Goal: Find specific page/section: Find specific page/section

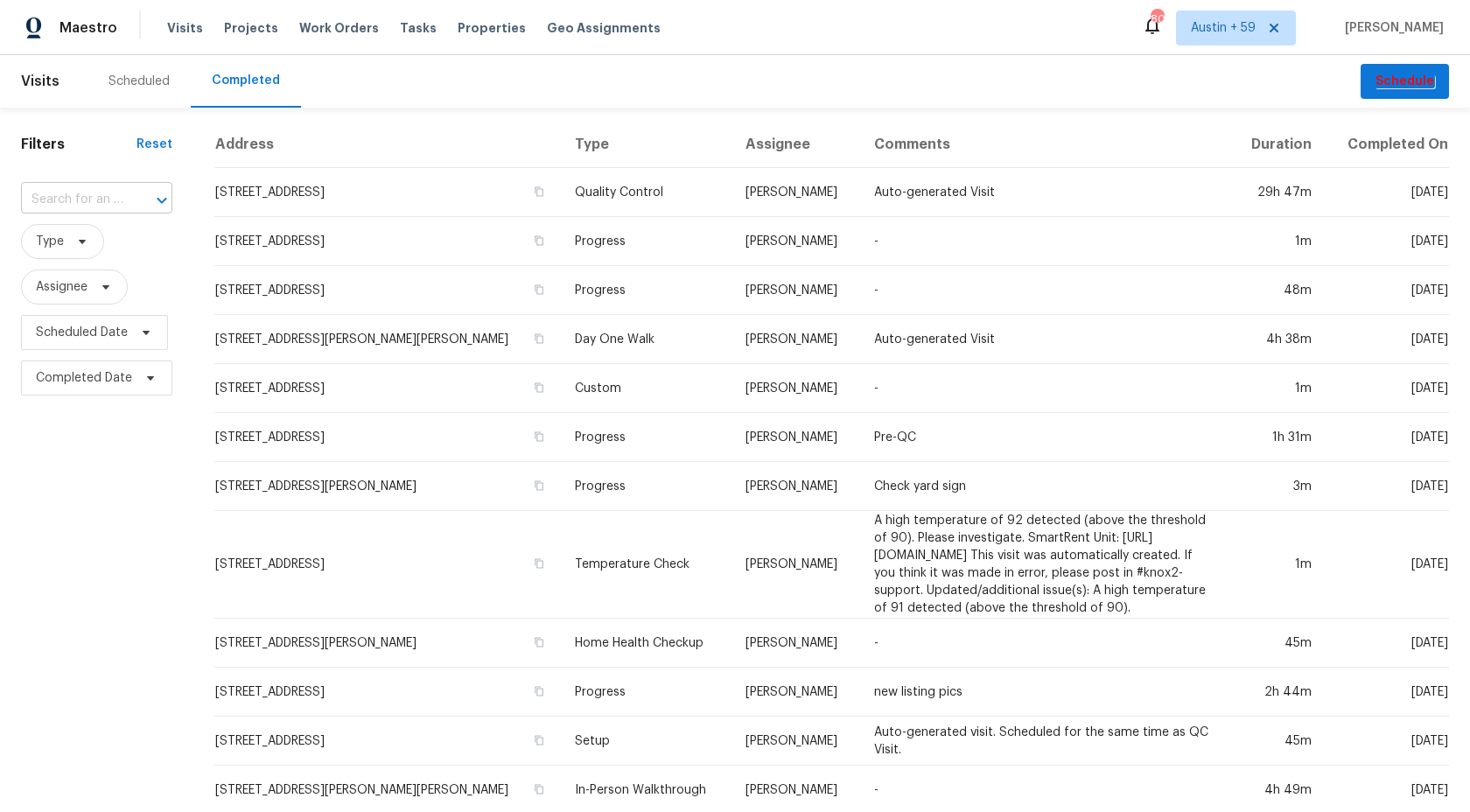
click at [83, 192] on input "text" at bounding box center [72, 200] width 102 height 27
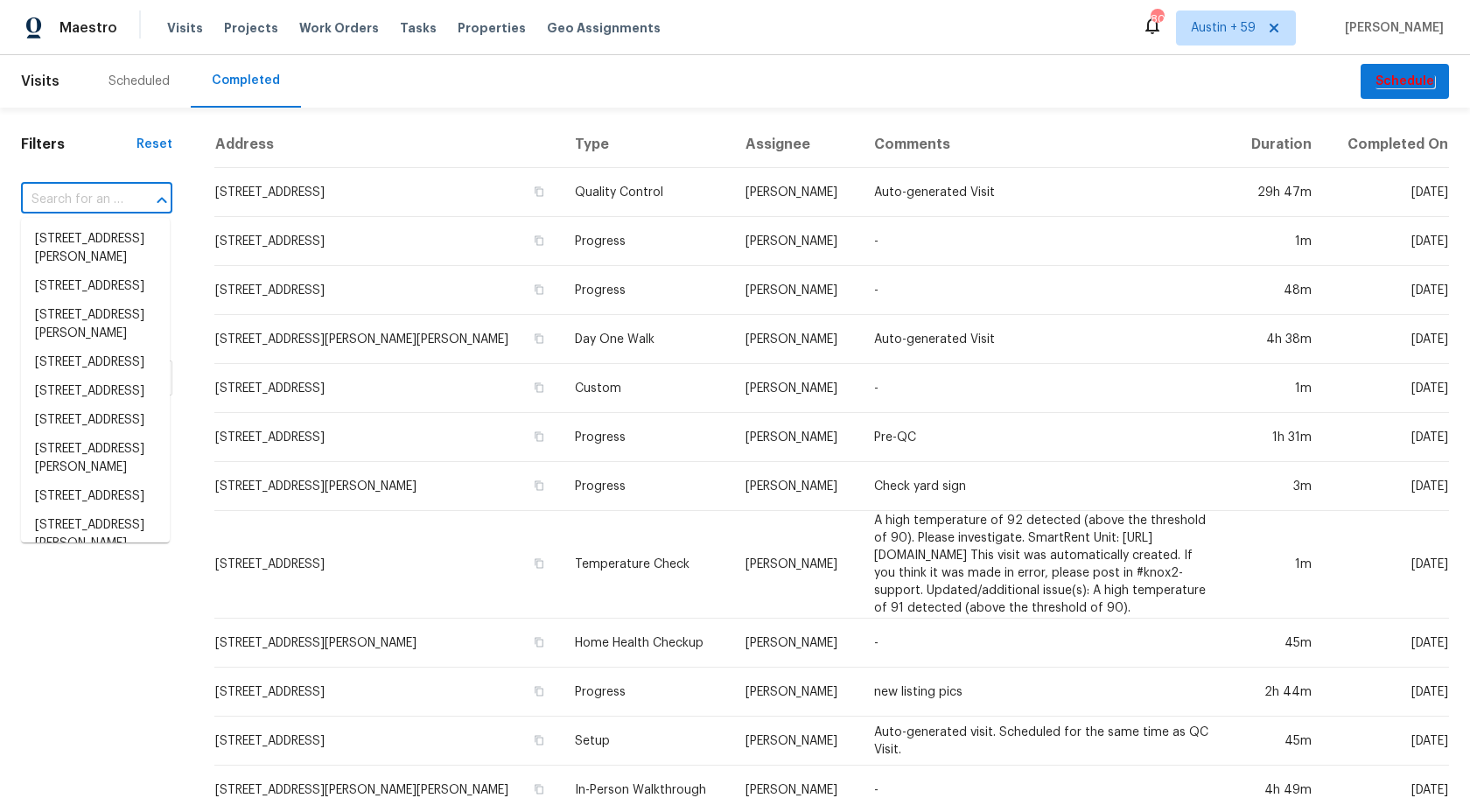
paste input "[STREET_ADDRESS]"
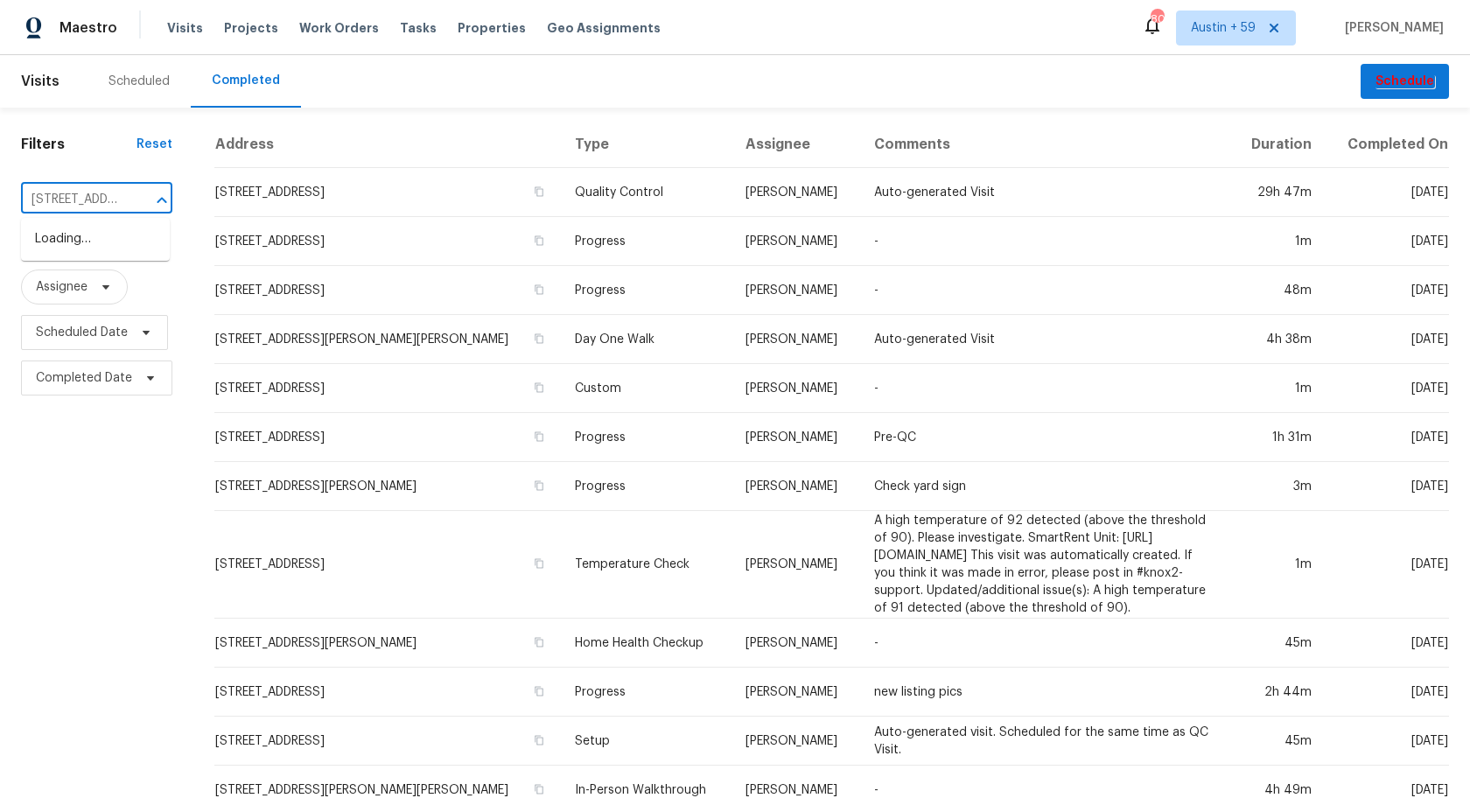
scroll to position [0, 125]
type input "[STREET_ADDRESS]"
click at [84, 248] on li "[STREET_ADDRESS]" at bounding box center [95, 239] width 149 height 29
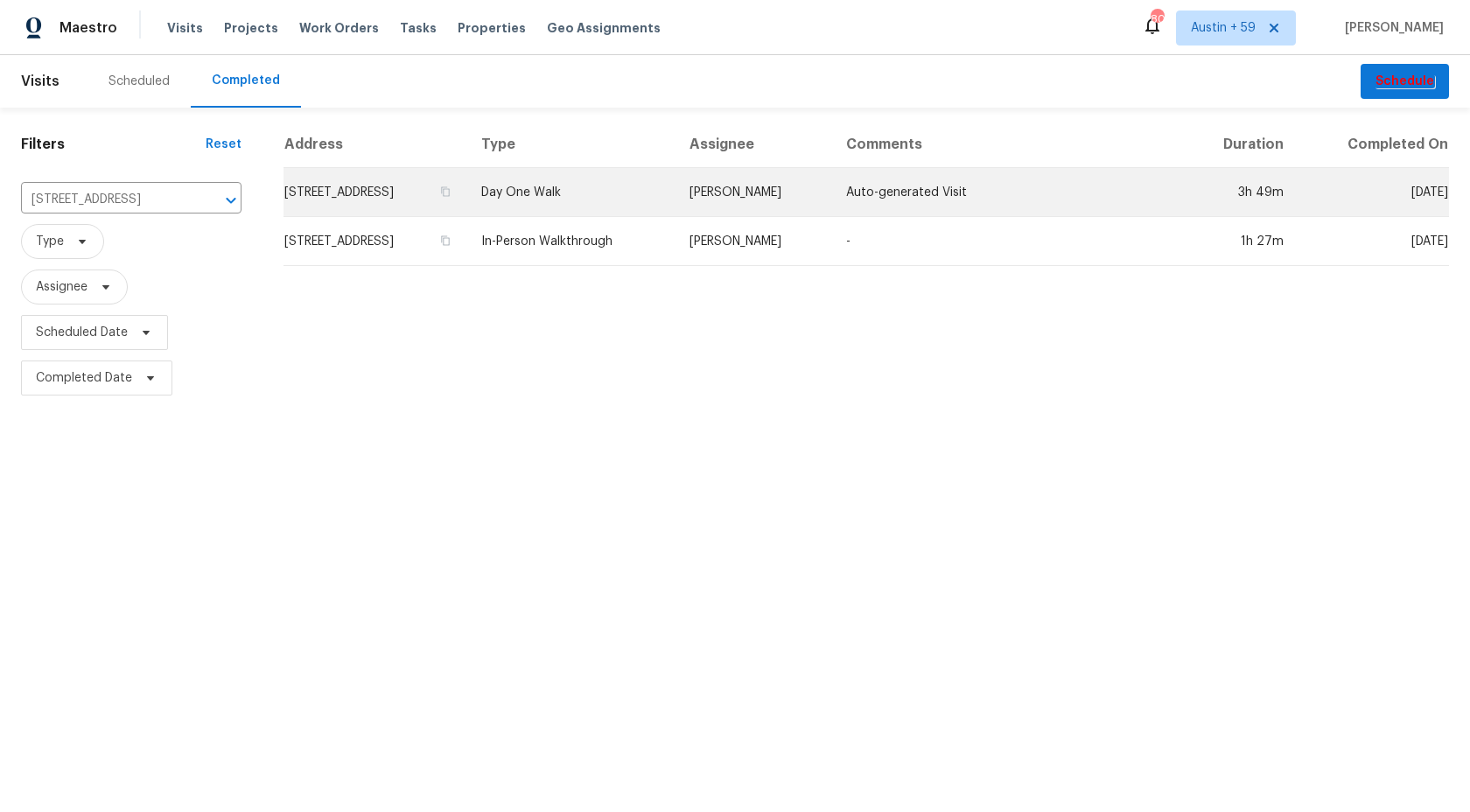
click at [597, 191] on td "Day One Walk" at bounding box center [571, 192] width 208 height 49
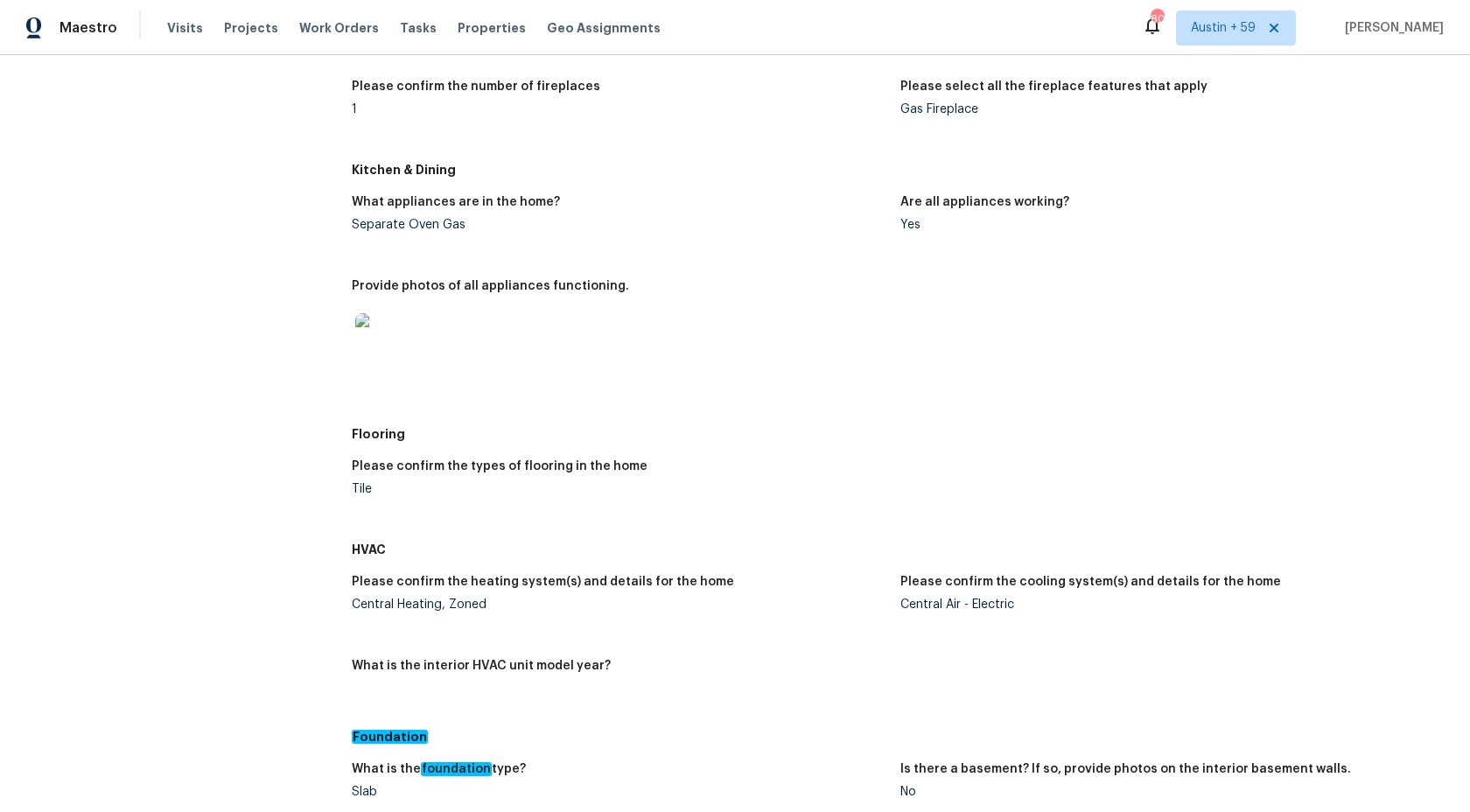
scroll to position [1568, 0]
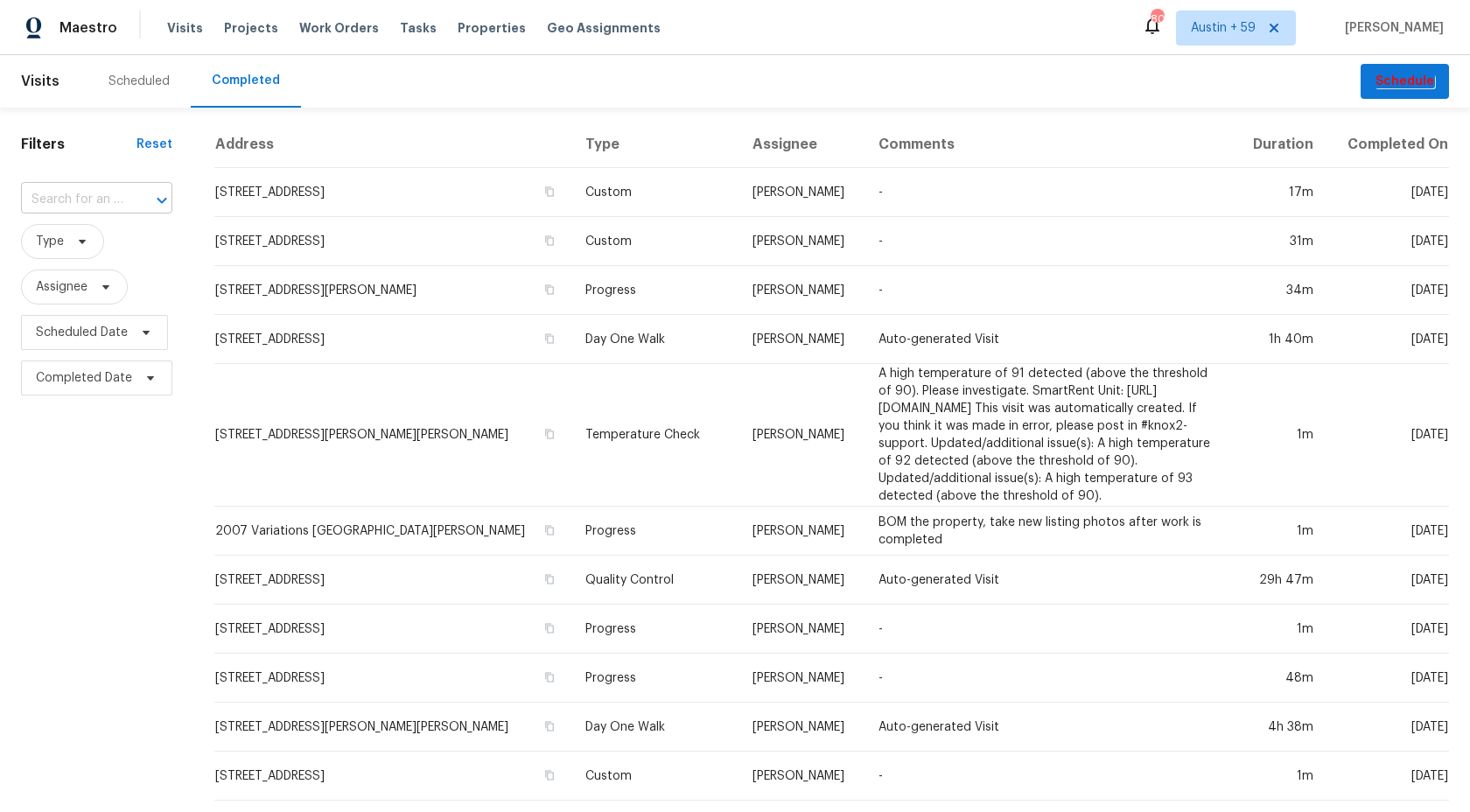
click at [127, 194] on div at bounding box center [150, 200] width 46 height 24
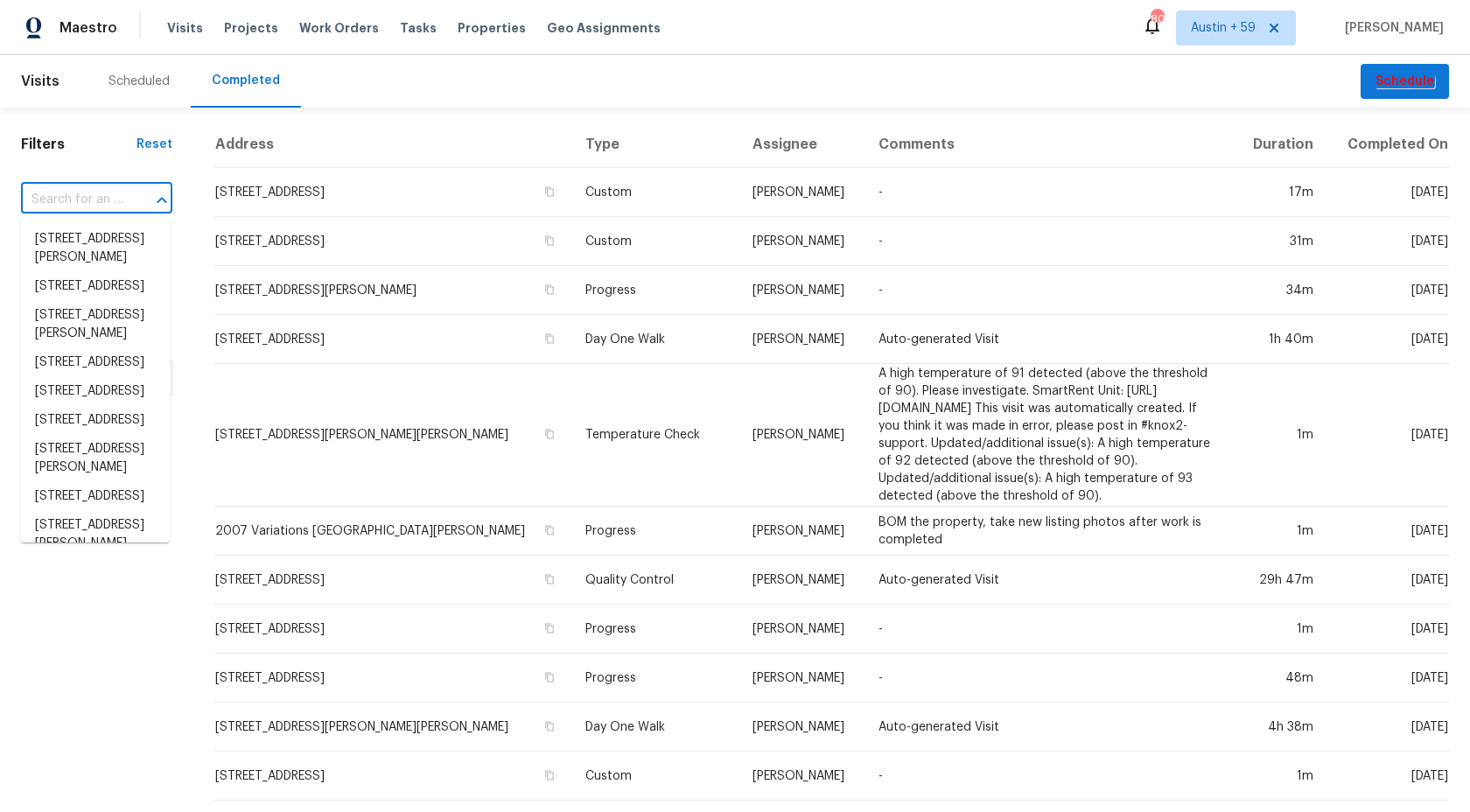
paste input "6Q4TCDRCPPQRP"
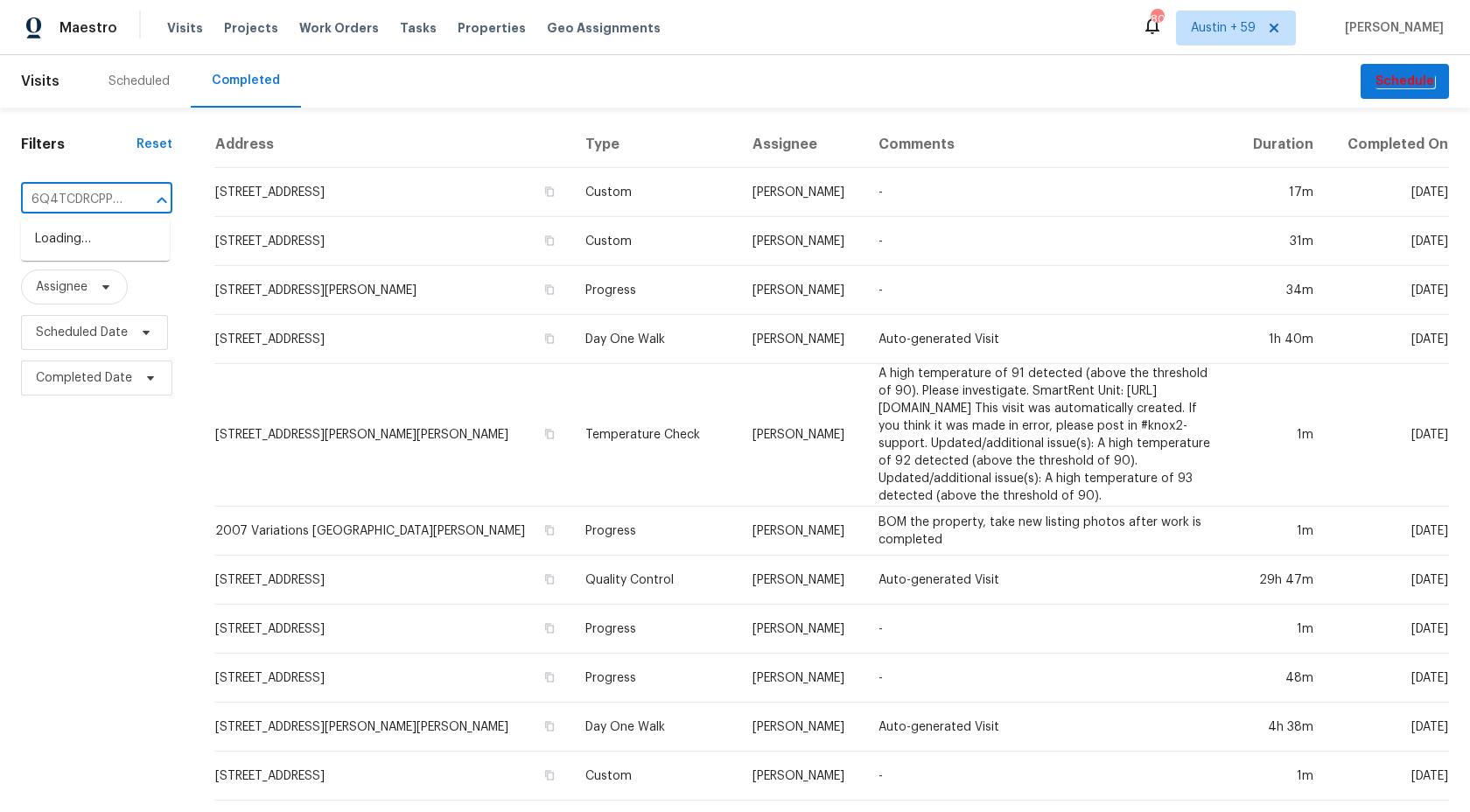
scroll to position [0, 14]
type input "6Q4TCDRCPPQRP"
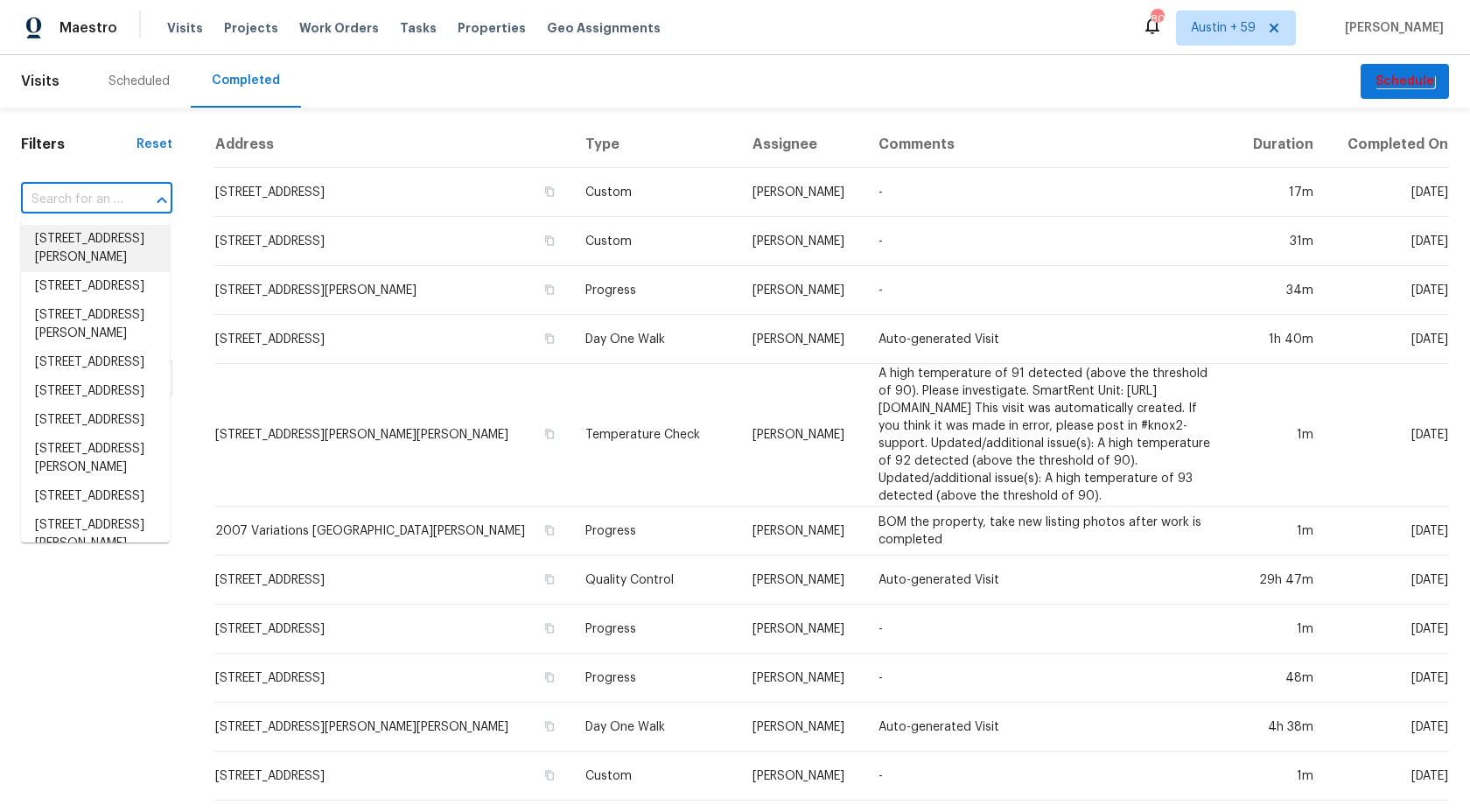
paste input "[STREET_ADDRESS][DEMOGRAPHIC_DATA]"
type input "[STREET_ADDRESS][DEMOGRAPHIC_DATA]"
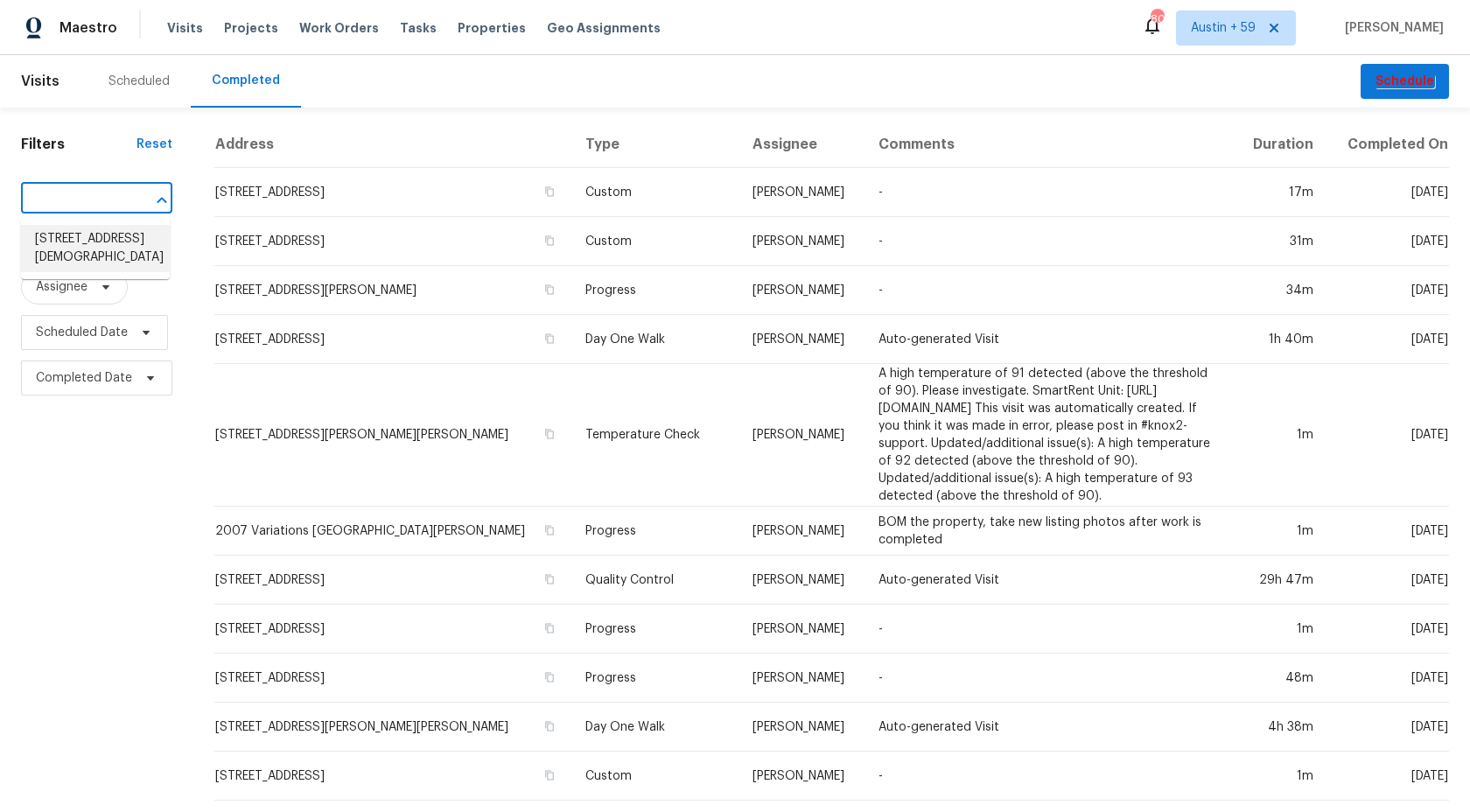
click at [70, 251] on li "680 Lady Lake Rd W, Jacksonville, FL 32218" at bounding box center [95, 248] width 149 height 48
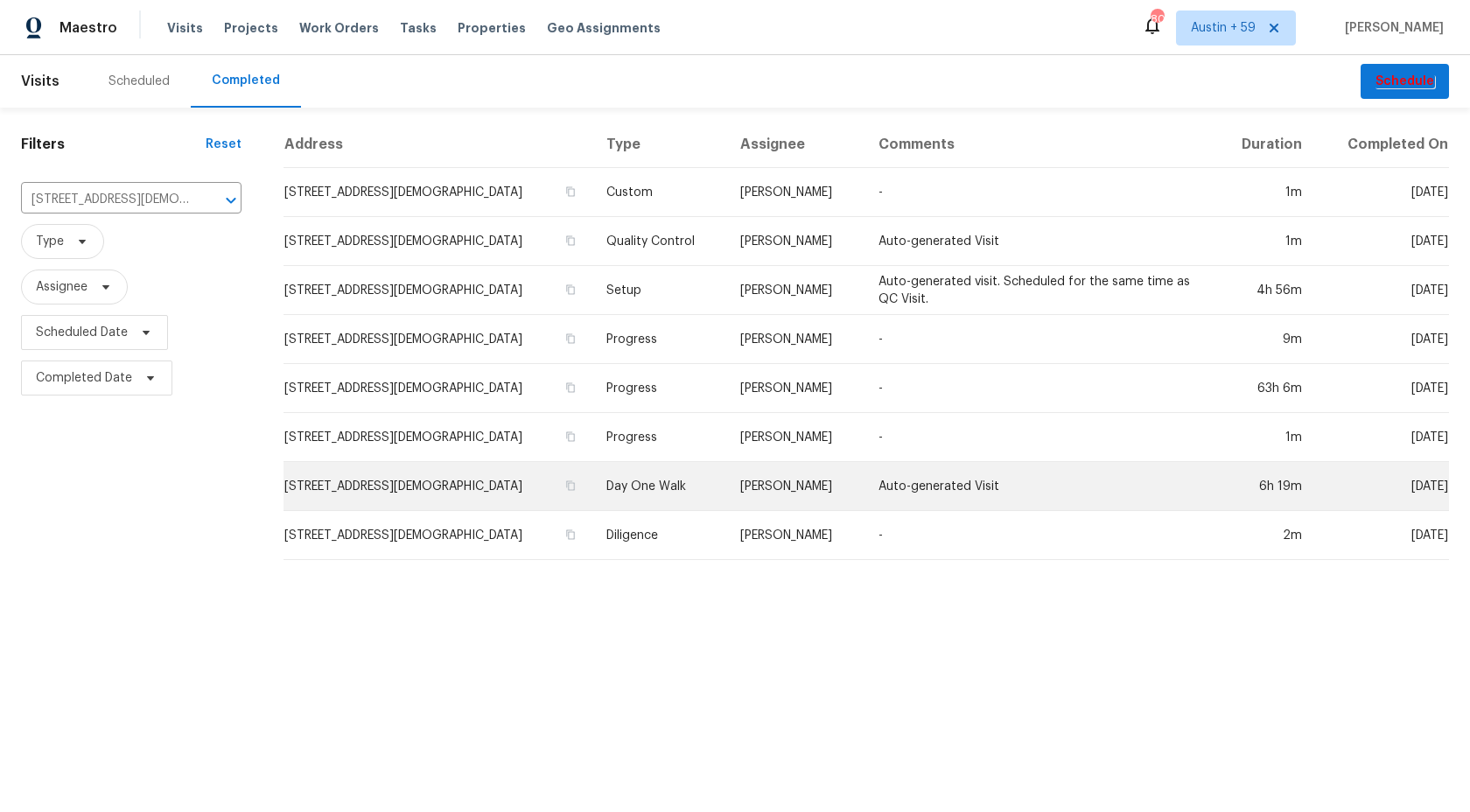
click at [482, 483] on td "680 Lady Lake Rd W, Jacksonville, FL 32218" at bounding box center [437, 486] width 309 height 49
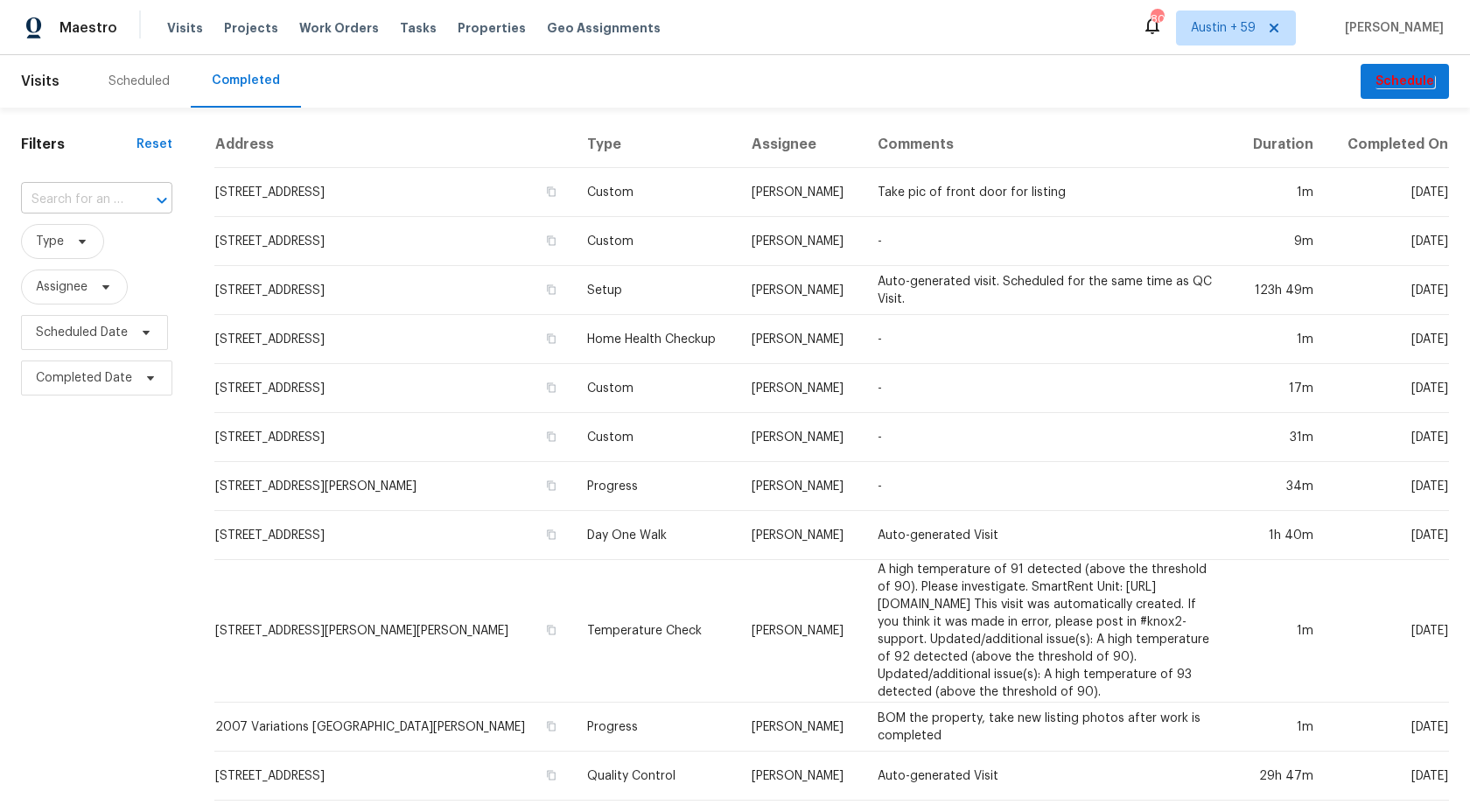
click at [56, 191] on input "text" at bounding box center [72, 200] width 102 height 27
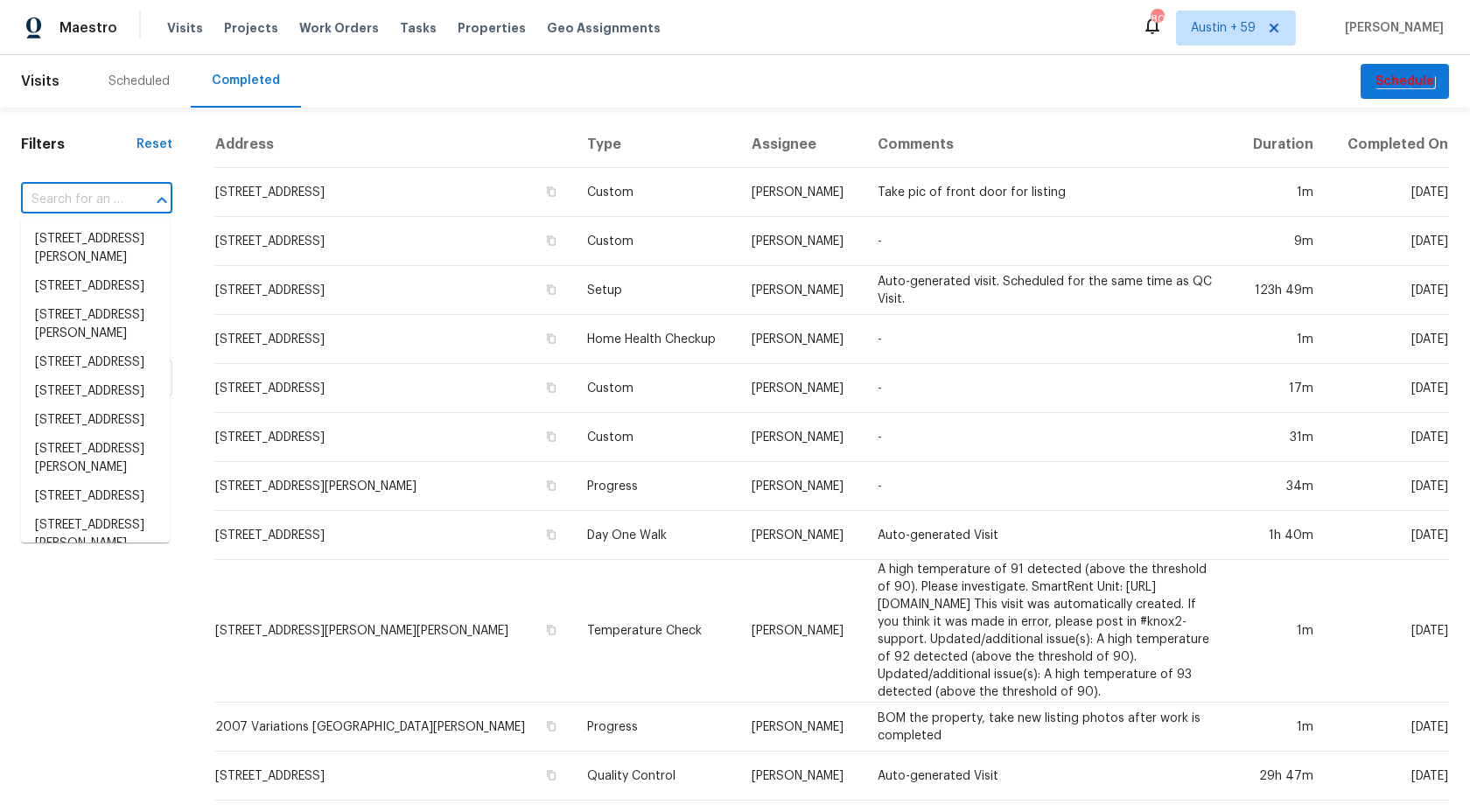
paste input "5204 Grass Ridge Dr, Charlotte, NC 28216"
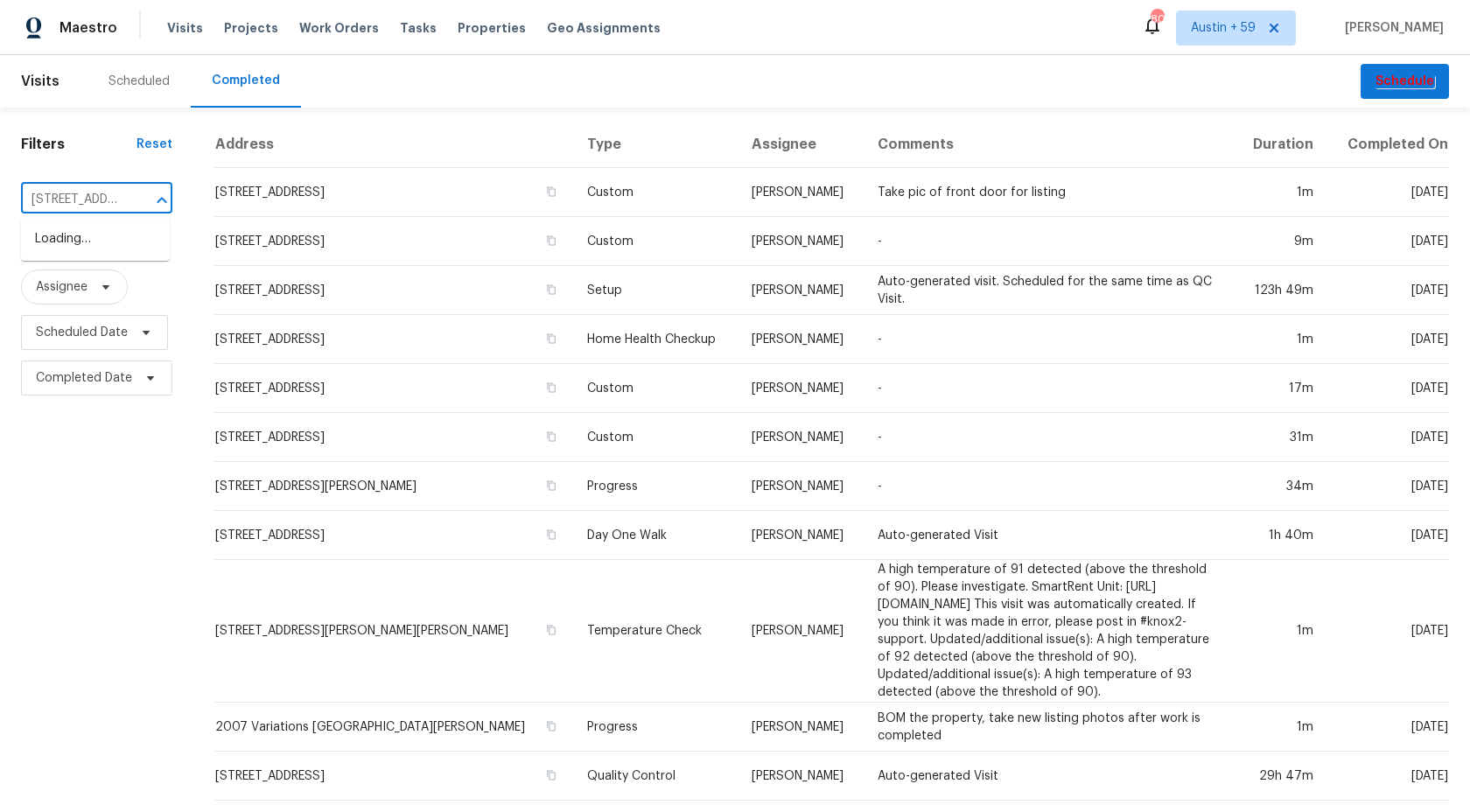
scroll to position [0, 149]
type input "5204 Grass Ridge Dr, Charlotte, NC 28216"
click at [106, 252] on li "5204 Grass Ridge Dr, Charlotte, NC 28216" at bounding box center [95, 239] width 149 height 29
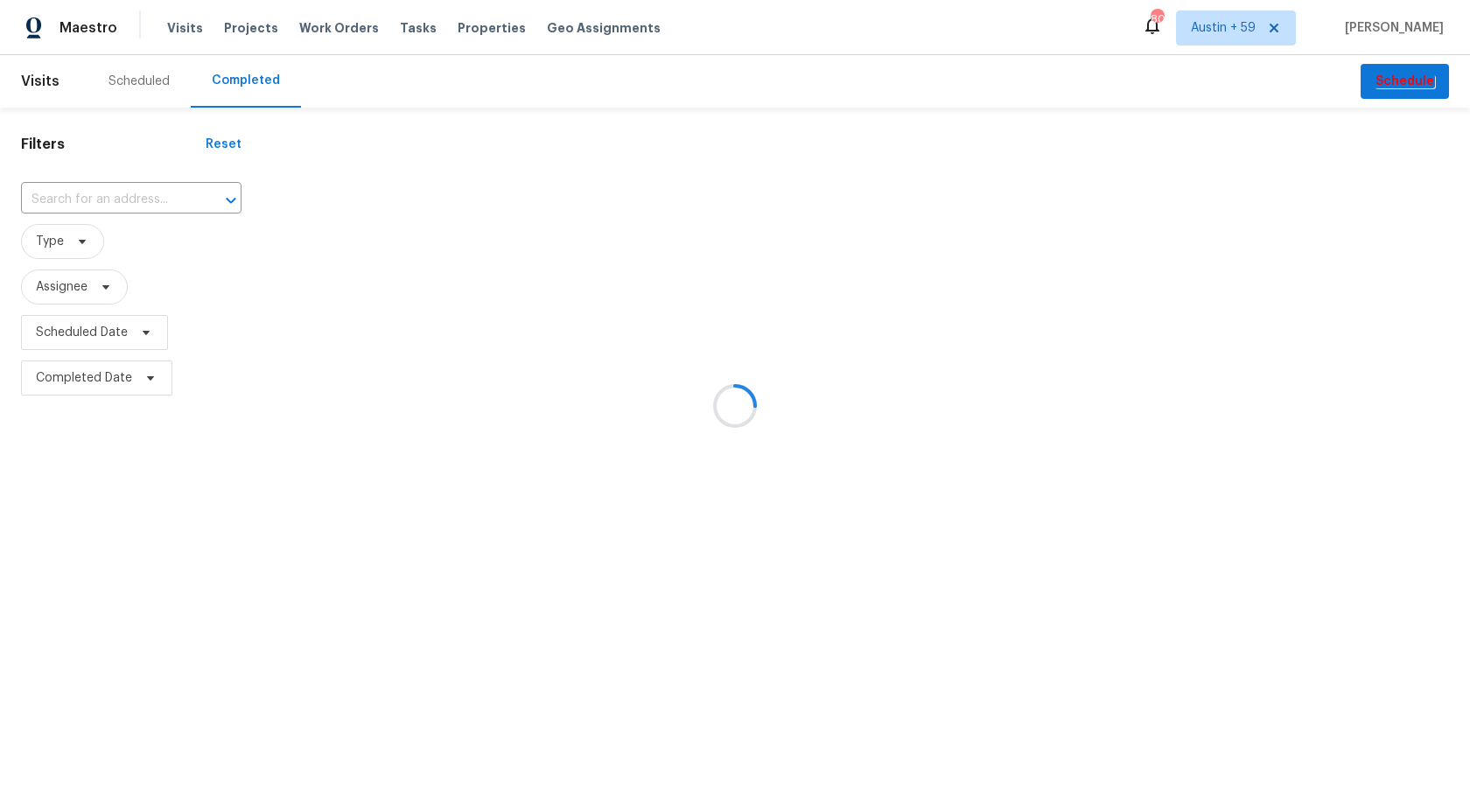
type input "5204 Grass Ridge Dr, Charlotte, NC 28216"
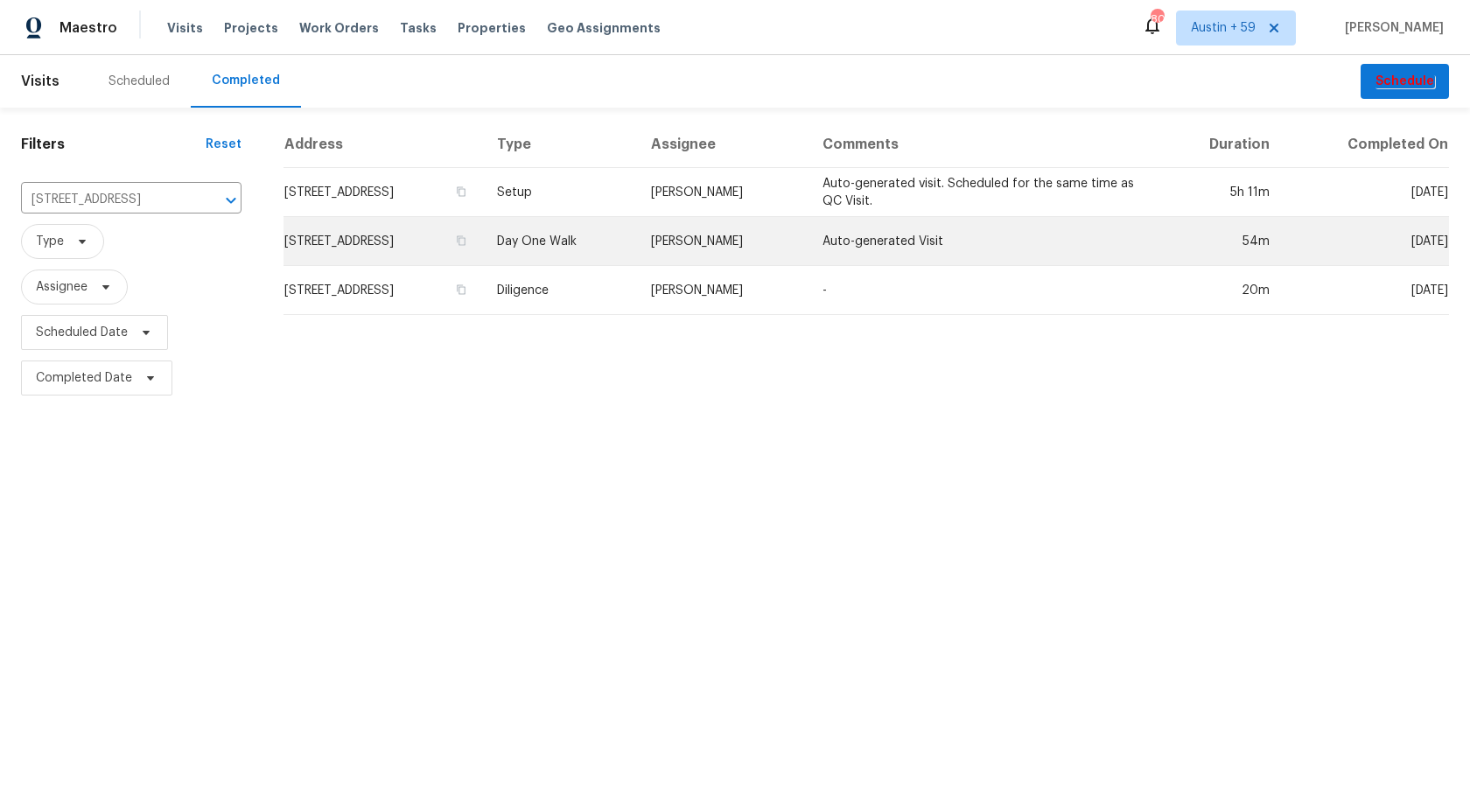
click at [637, 238] on td "Day One Walk" at bounding box center [560, 241] width 154 height 49
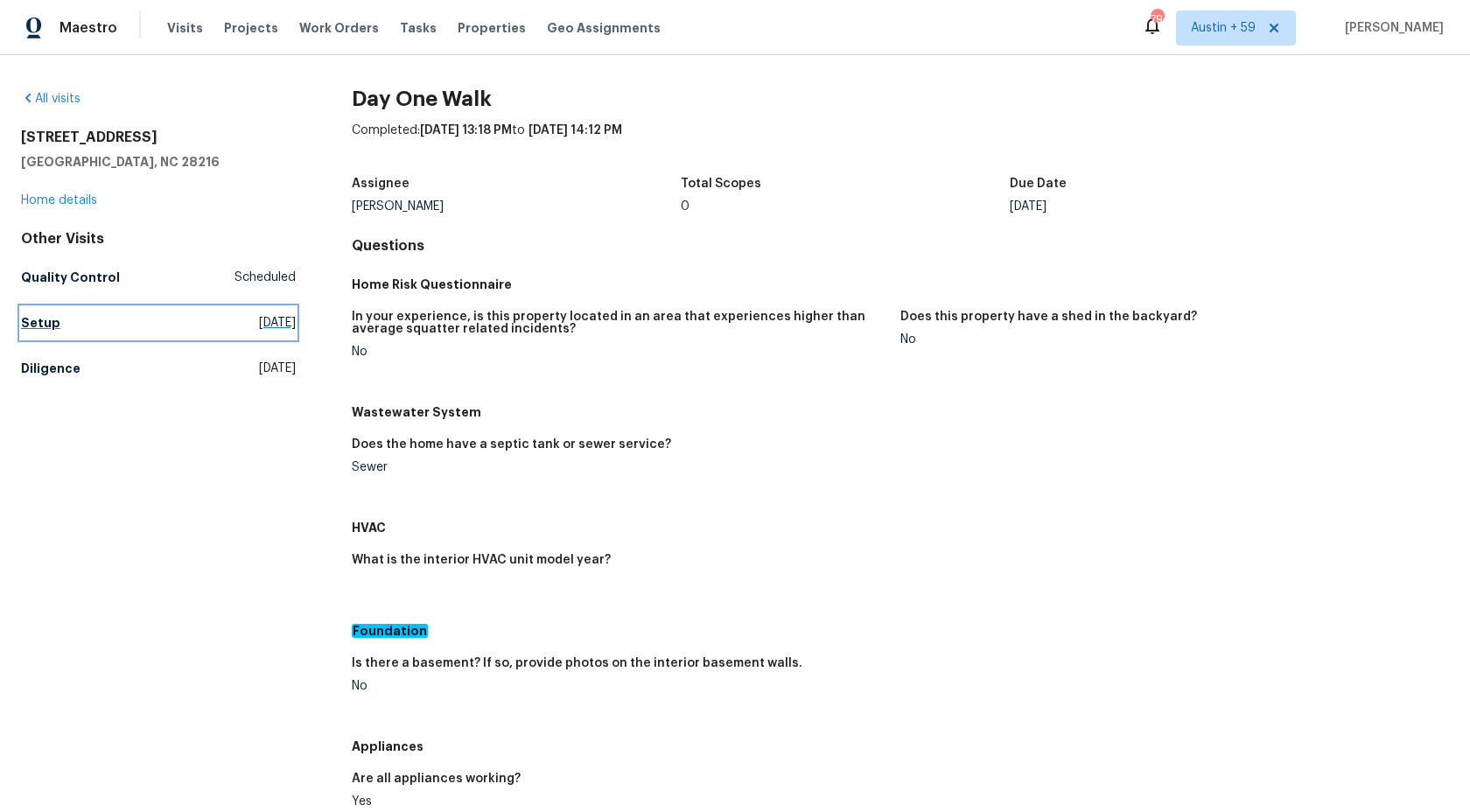
click at [259, 325] on span "Mon, Aug 18 2025" at bounding box center [277, 323] width 37 height 18
